Goal: Information Seeking & Learning: Learn about a topic

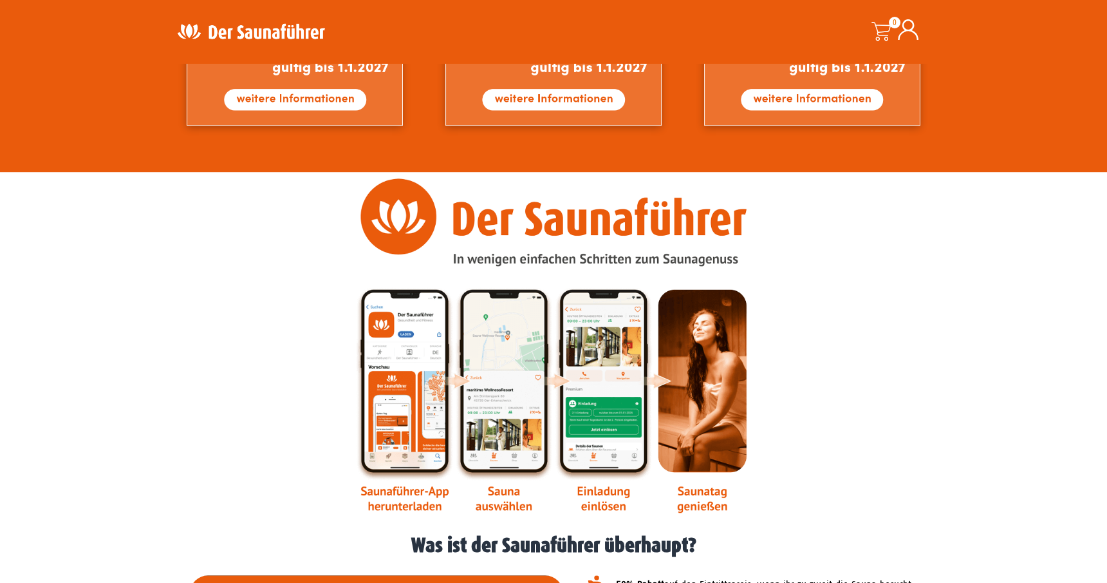
scroll to position [1094, 0]
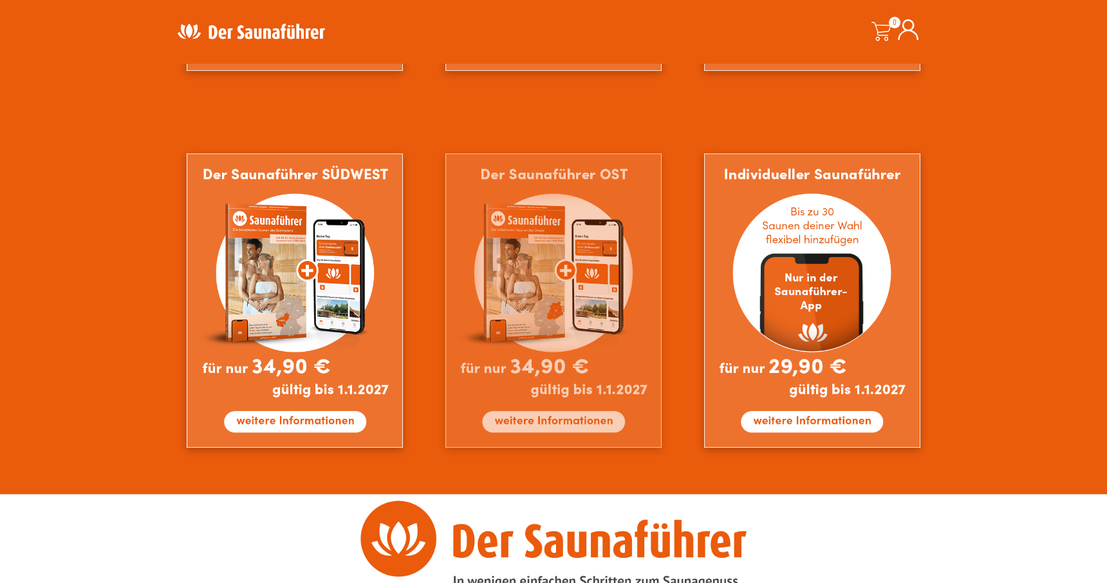
click at [601, 416] on img at bounding box center [554, 300] width 216 height 294
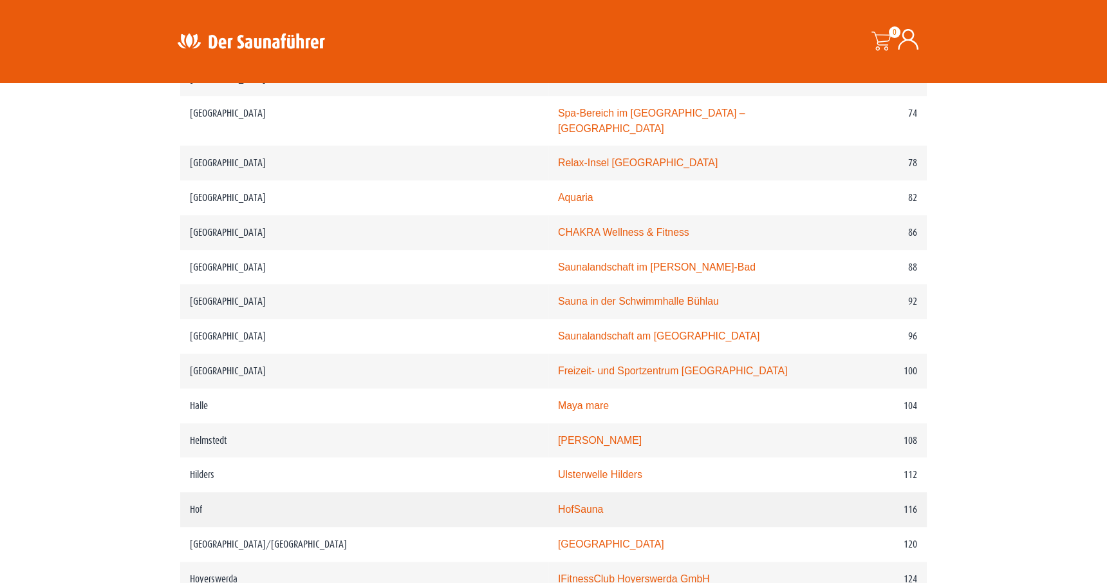
scroll to position [1030, 0]
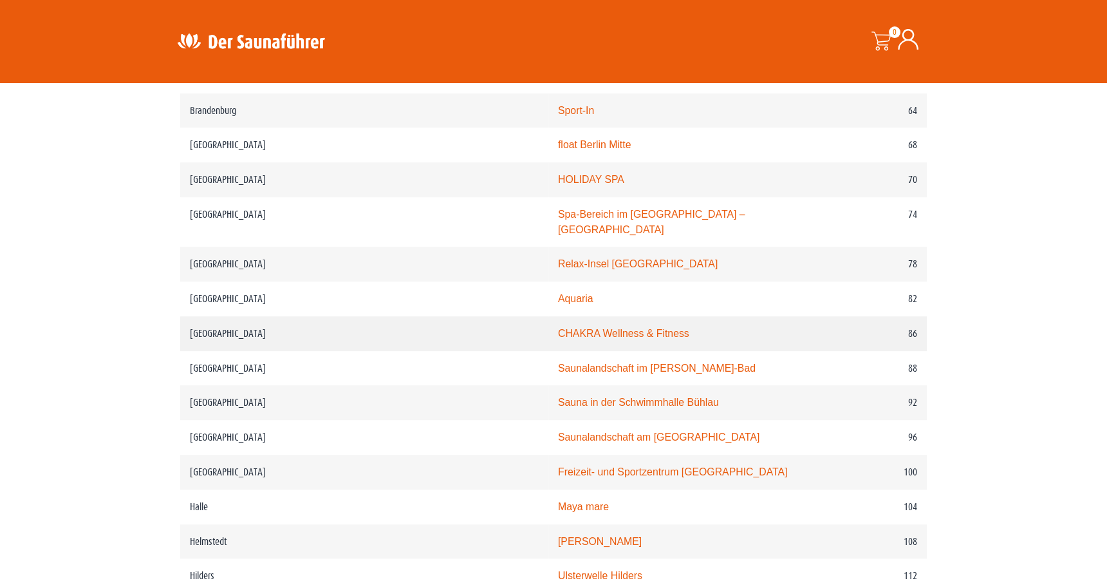
click at [914, 316] on td "86" at bounding box center [868, 333] width 117 height 35
click at [880, 316] on td "86" at bounding box center [868, 333] width 117 height 35
click at [578, 328] on link "CHAKRA Wellness & Fitness" at bounding box center [623, 333] width 131 height 11
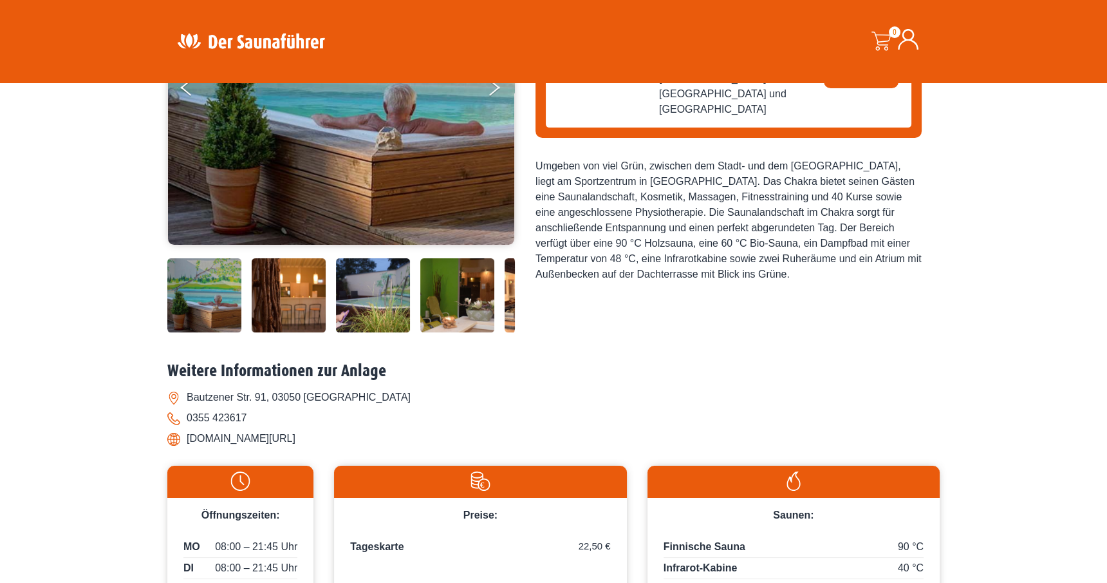
scroll to position [258, 0]
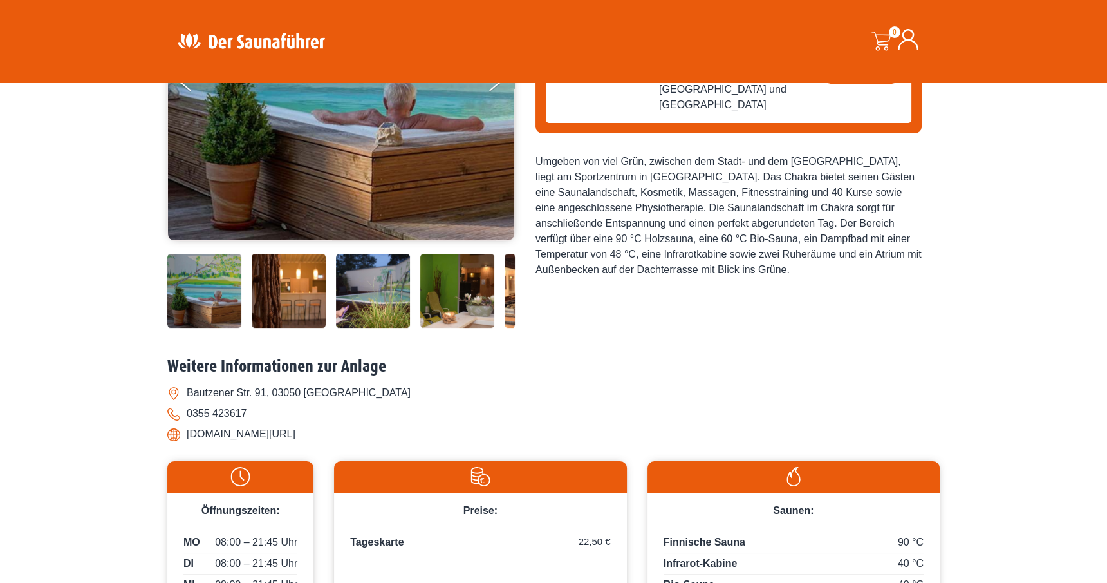
click at [312, 296] on img at bounding box center [289, 291] width 74 height 74
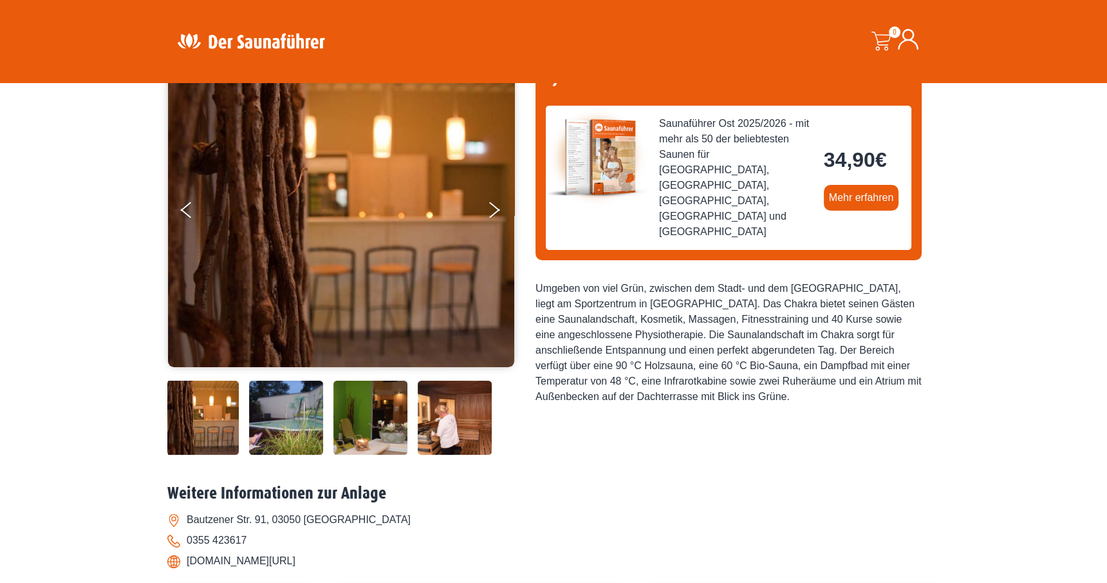
scroll to position [129, 0]
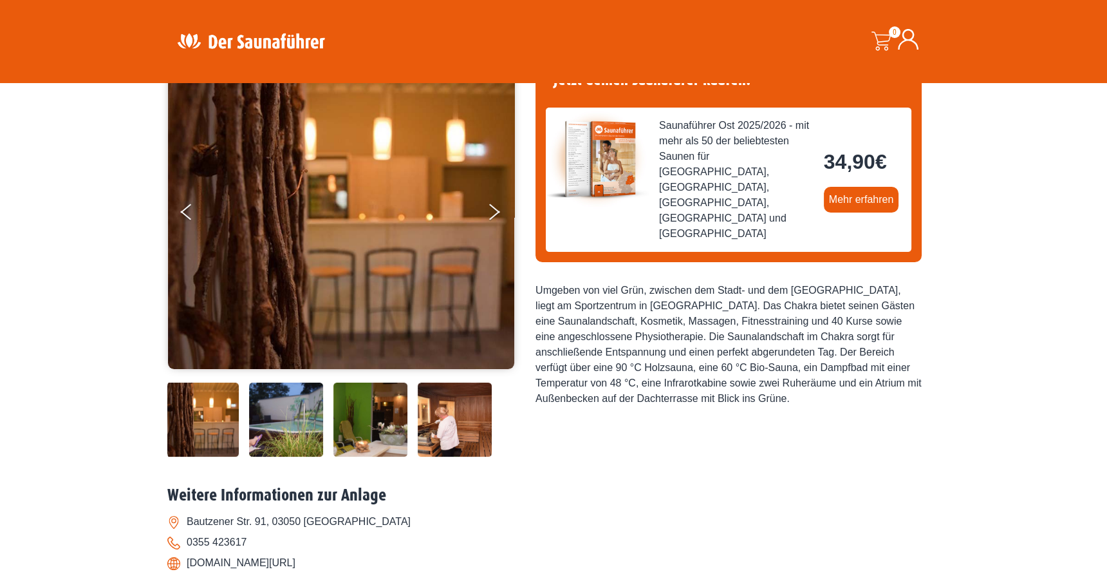
click at [364, 429] on img at bounding box center [371, 419] width 74 height 74
click at [444, 422] on img at bounding box center [455, 419] width 74 height 74
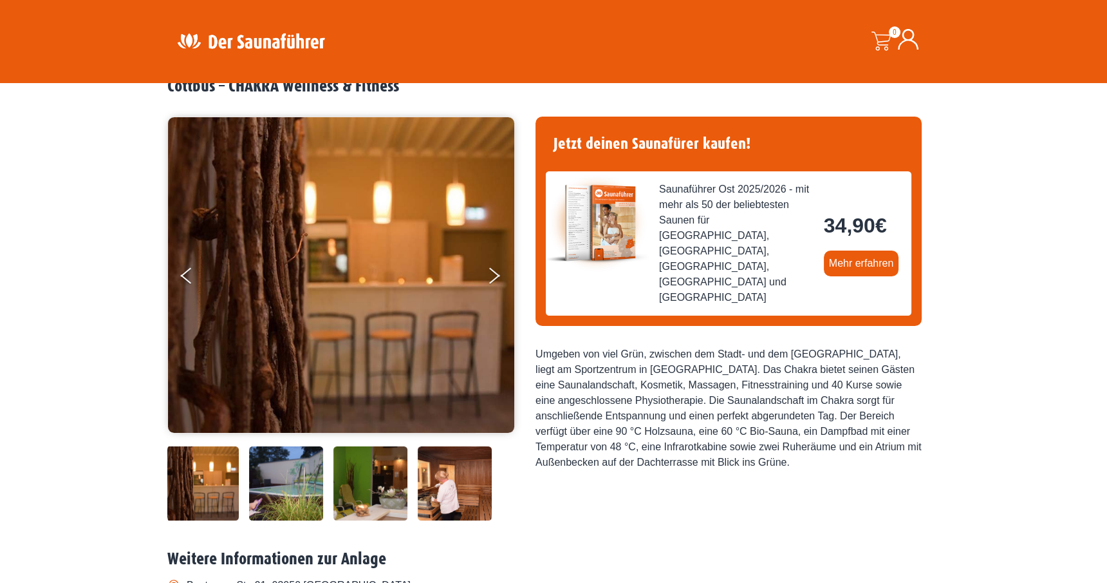
scroll to position [64, 0]
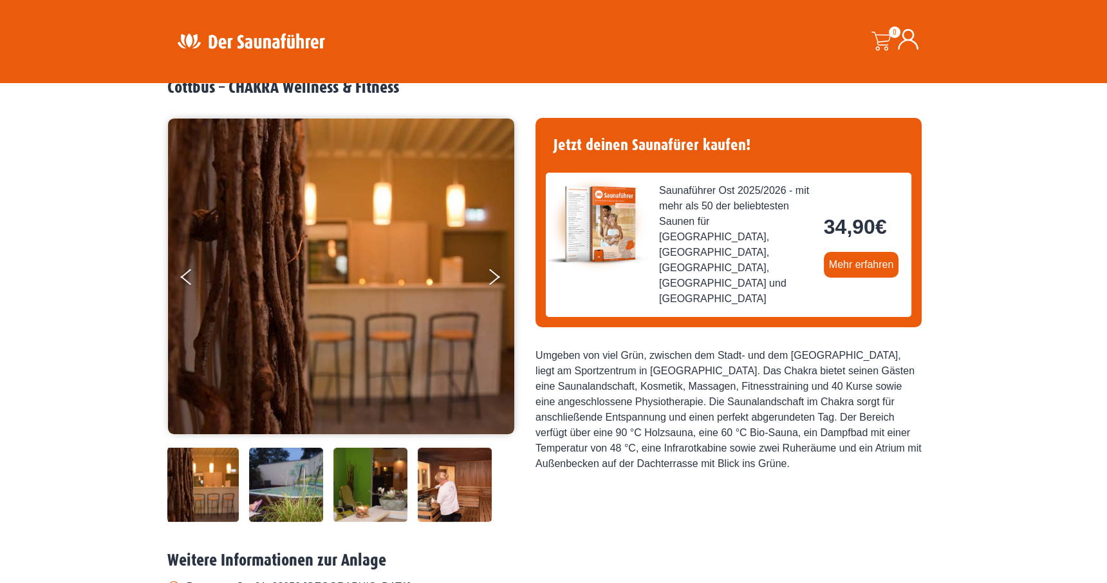
click at [452, 498] on img at bounding box center [455, 484] width 74 height 74
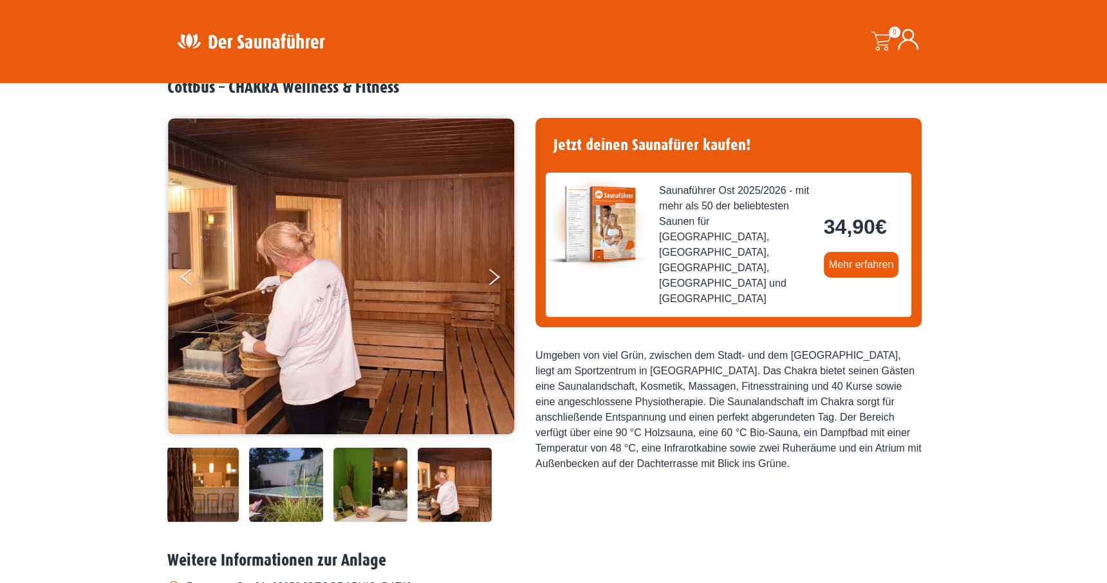
scroll to position [0, 0]
